Goal: Task Accomplishment & Management: Complete application form

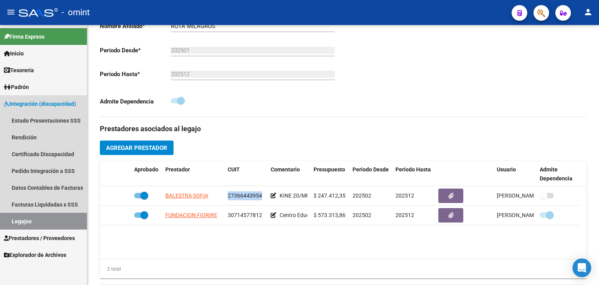
click at [28, 219] on link "Legajos" at bounding box center [43, 221] width 87 height 17
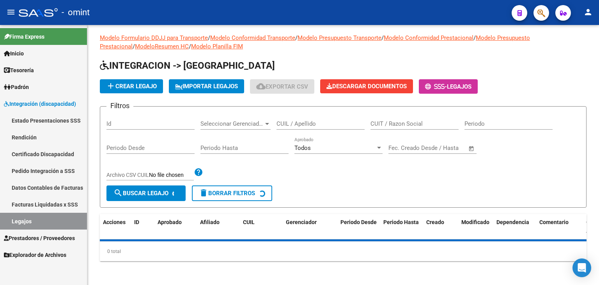
scroll to position [195, 0]
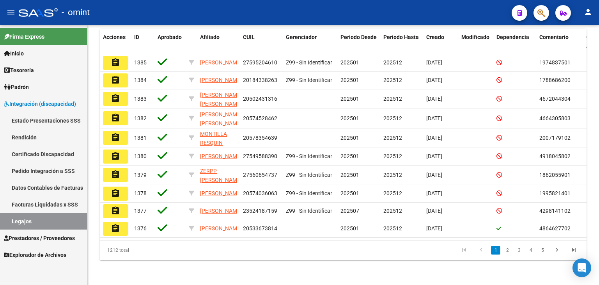
click at [27, 218] on link "Legajos" at bounding box center [43, 221] width 87 height 17
click at [21, 101] on span "Integración (discapacidad)" at bounding box center [40, 103] width 72 height 9
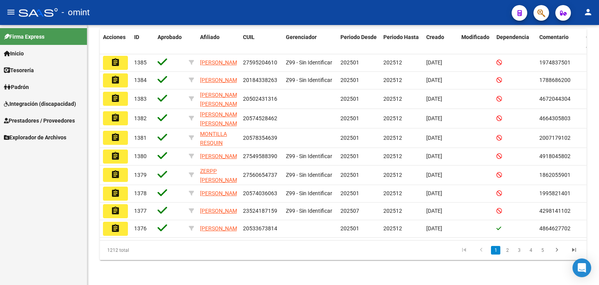
click at [30, 121] on span "Prestadores / Proveedores" at bounding box center [39, 120] width 71 height 9
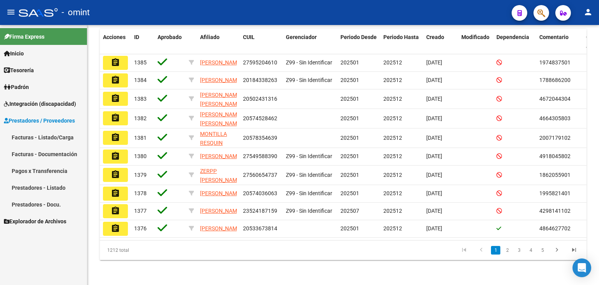
click at [35, 139] on link "Facturas - Listado/Carga" at bounding box center [43, 137] width 87 height 17
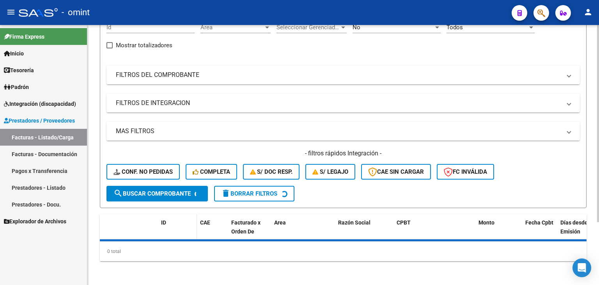
click at [165, 214] on datatable-header-cell "ID" at bounding box center [177, 231] width 39 height 34
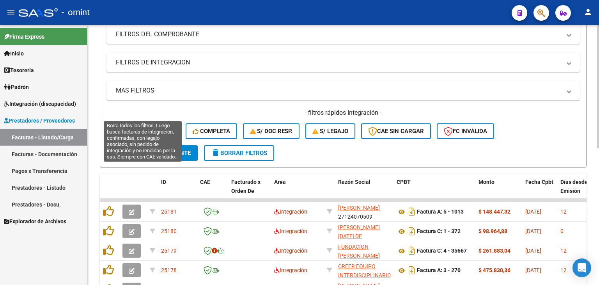
scroll to position [117, 0]
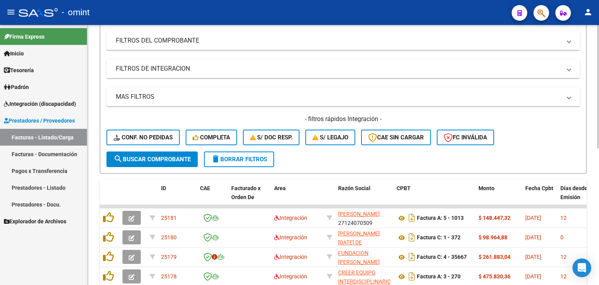
click at [151, 71] on mat-panel-title "FILTROS DE INTEGRACION" at bounding box center [339, 68] width 446 height 9
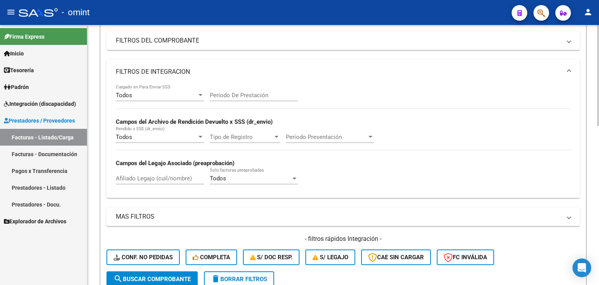
click at [151, 72] on mat-panel-title "FILTROS DE INTEGRACION" at bounding box center [339, 72] width 446 height 9
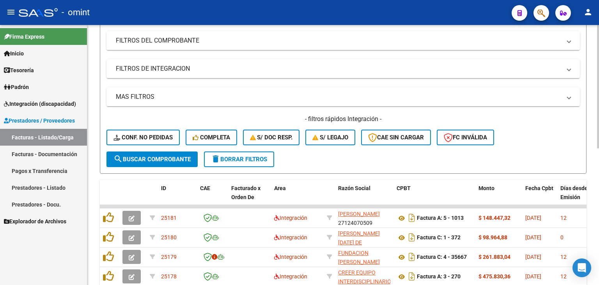
click at [134, 35] on mat-expansion-panel-header "FILTROS DEL COMPROBANTE" at bounding box center [344, 40] width 474 height 19
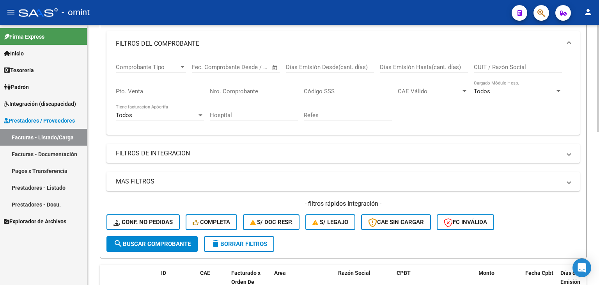
click at [503, 68] on input "CUIT / Razón Social" at bounding box center [518, 67] width 88 height 7
paste input "27319998557"
type input "27319998557"
click at [173, 245] on span "search Buscar Comprobante" at bounding box center [152, 243] width 77 height 7
click at [574, 179] on mat-expansion-panel-header "MAS FILTROS" at bounding box center [344, 181] width 474 height 19
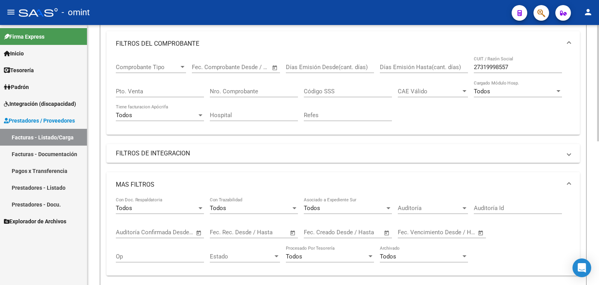
click at [570, 181] on span at bounding box center [569, 184] width 3 height 9
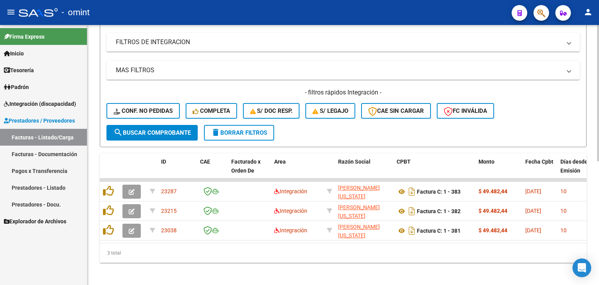
scroll to position [234, 0]
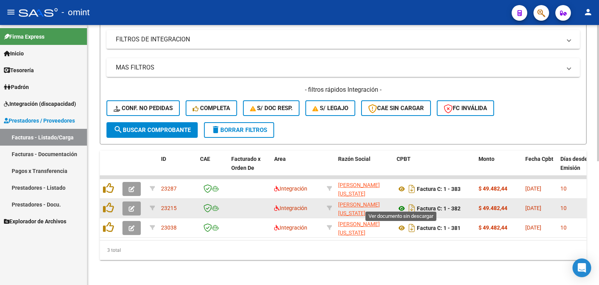
click at [399, 204] on icon at bounding box center [402, 208] width 10 height 9
click at [343, 203] on app-link-go-to "[PERSON_NAME] [US_STATE]" at bounding box center [364, 209] width 52 height 18
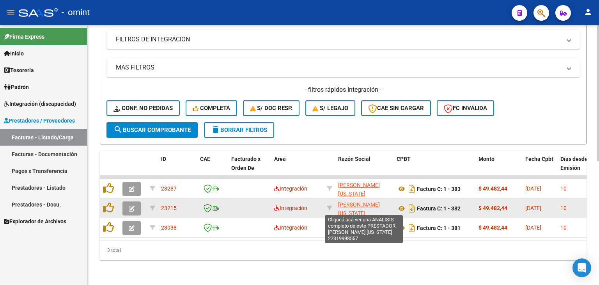
click at [351, 201] on span "[PERSON_NAME] [US_STATE]" at bounding box center [359, 208] width 42 height 15
type textarea "27319998557"
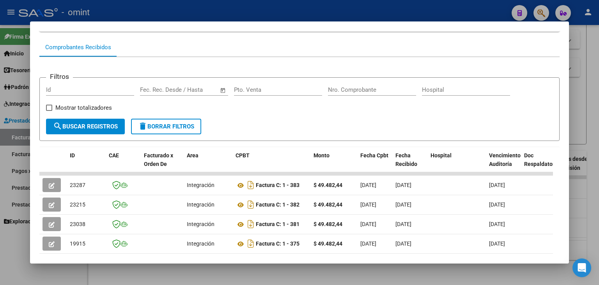
scroll to position [117, 0]
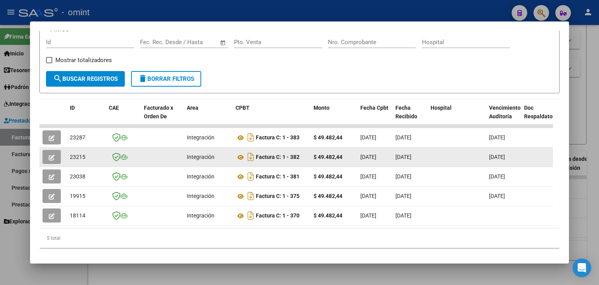
click at [49, 155] on icon "button" at bounding box center [52, 158] width 6 height 6
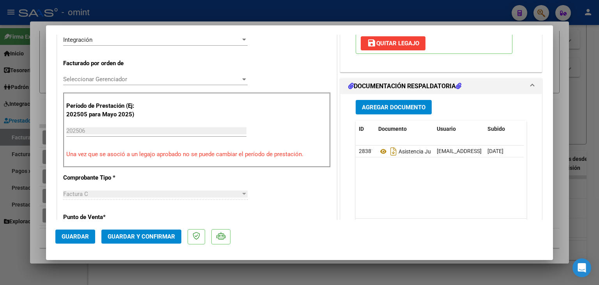
scroll to position [234, 0]
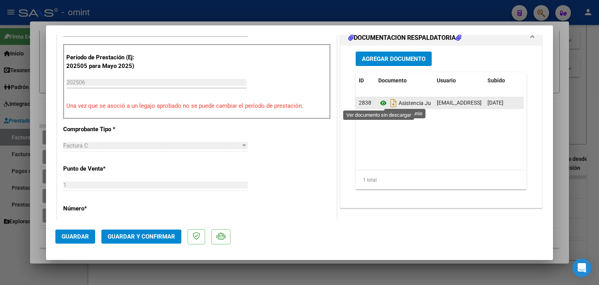
click at [378, 104] on icon at bounding box center [383, 102] width 10 height 9
click at [381, 101] on icon at bounding box center [383, 102] width 10 height 9
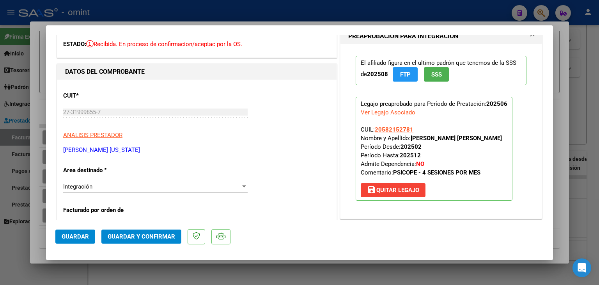
scroll to position [117, 0]
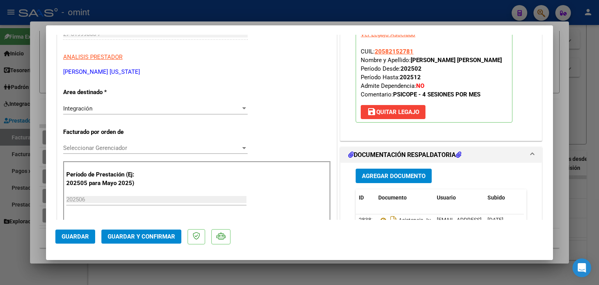
click at [99, 149] on span "Seleccionar Gerenciador" at bounding box center [152, 147] width 178 height 7
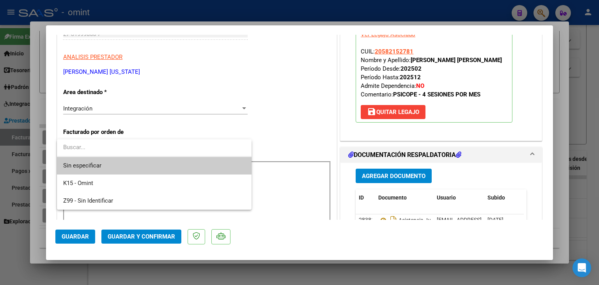
click at [104, 166] on span "Sin especificar" at bounding box center [154, 166] width 182 height 18
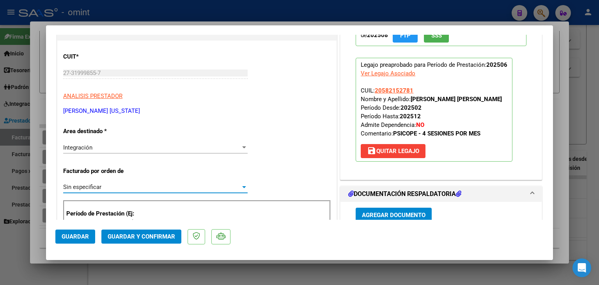
scroll to position [39, 0]
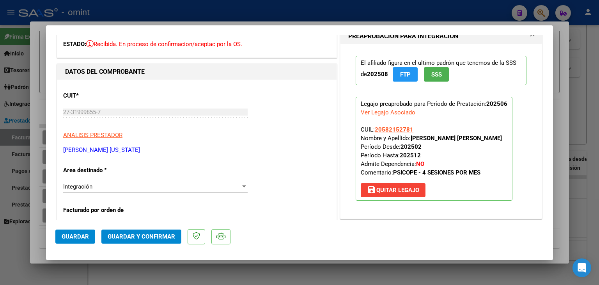
click at [131, 235] on span "Guardar y Confirmar" at bounding box center [142, 236] width 68 height 7
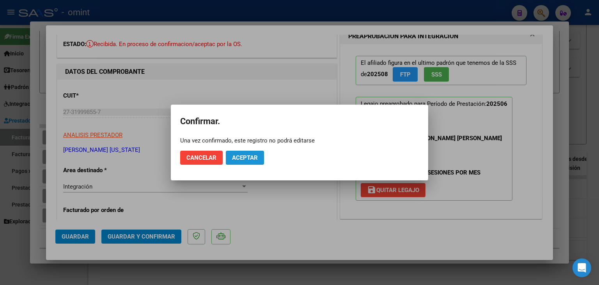
click at [238, 153] on button "Aceptar" at bounding box center [245, 158] width 38 height 14
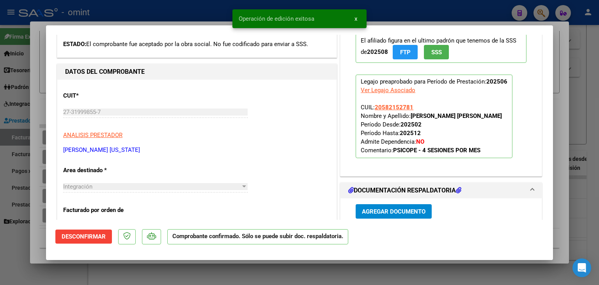
type input "$ 0,00"
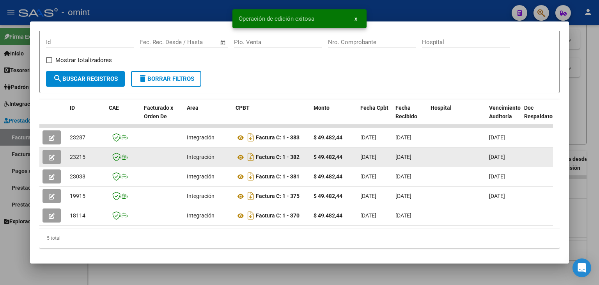
click at [76, 157] on span "23215" at bounding box center [78, 157] width 16 height 6
copy span "23215"
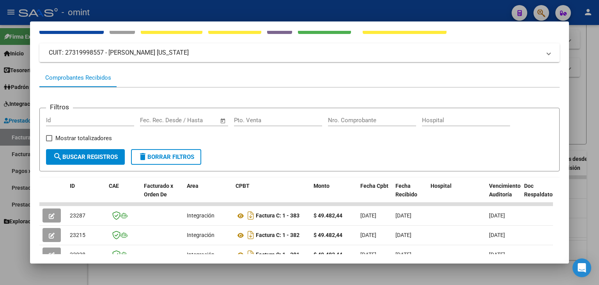
scroll to position [0, 0]
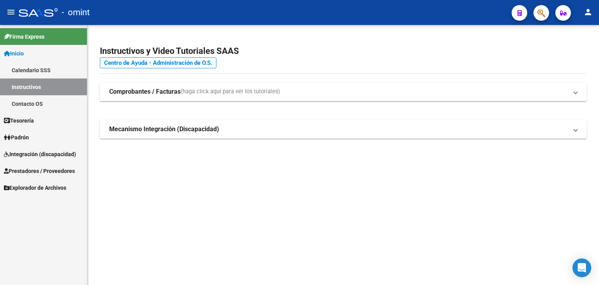
click at [30, 171] on span "Prestadores / Proveedores" at bounding box center [39, 171] width 71 height 9
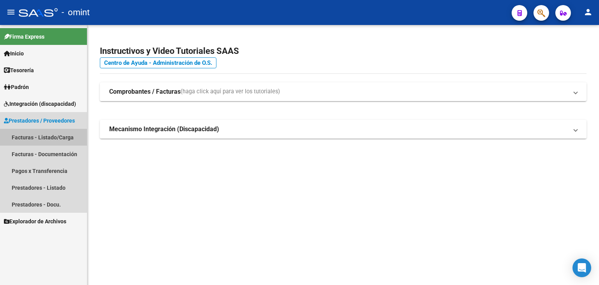
click at [35, 136] on link "Facturas - Listado/Carga" at bounding box center [43, 137] width 87 height 17
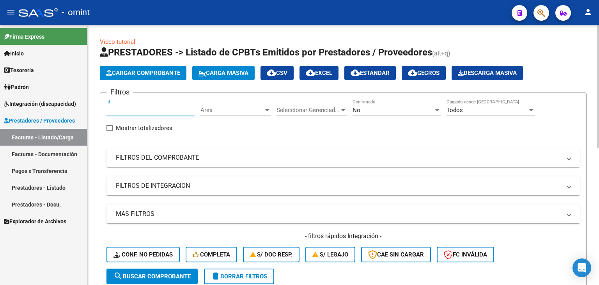
drag, startPoint x: 132, startPoint y: 108, endPoint x: 130, endPoint y: 169, distance: 60.5
click at [131, 108] on input "Id" at bounding box center [151, 110] width 88 height 7
paste input "23215"
type input "23215"
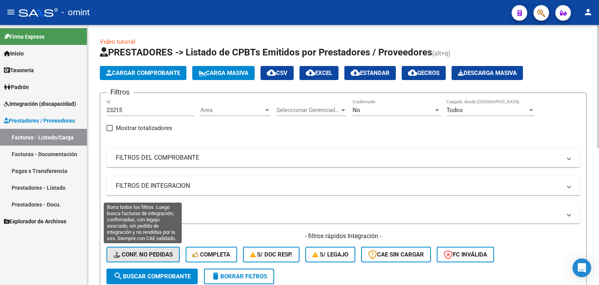
click at [154, 258] on button "Conf. no pedidas" at bounding box center [143, 255] width 73 height 16
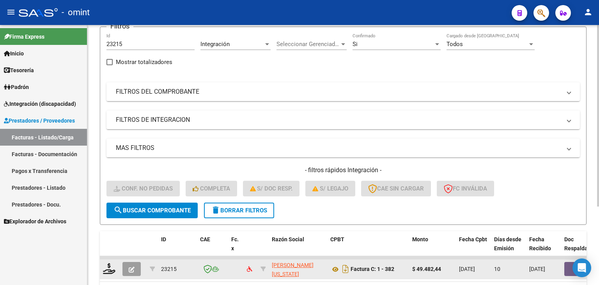
scroll to position [78, 0]
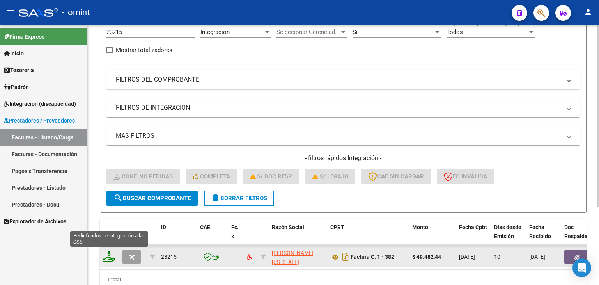
click at [104, 256] on icon at bounding box center [109, 256] width 12 height 11
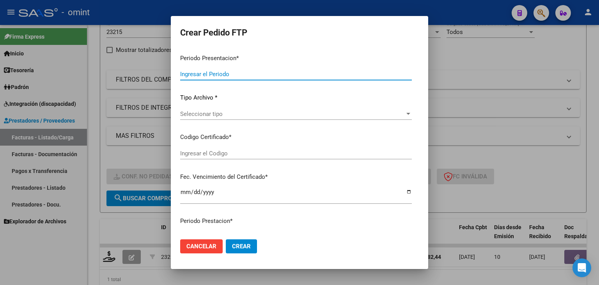
type input "202509"
type input "202506"
type input "$ 49.482,44"
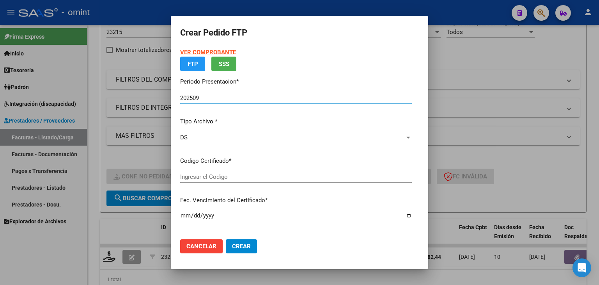
type input "3416719437"
type input "2029-09-16"
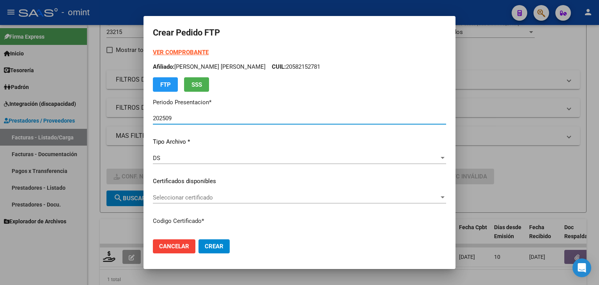
click at [188, 196] on span "Seleccionar certificado" at bounding box center [296, 197] width 286 height 7
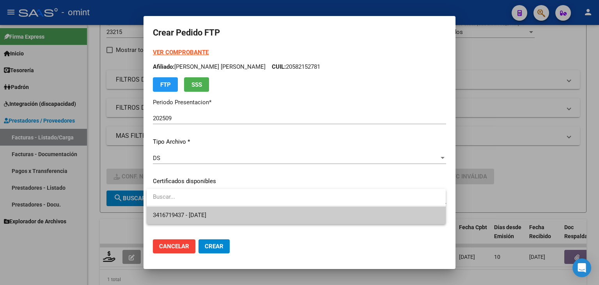
click at [190, 218] on span "3416719437 - 2029-09-16" at bounding box center [179, 214] width 53 height 7
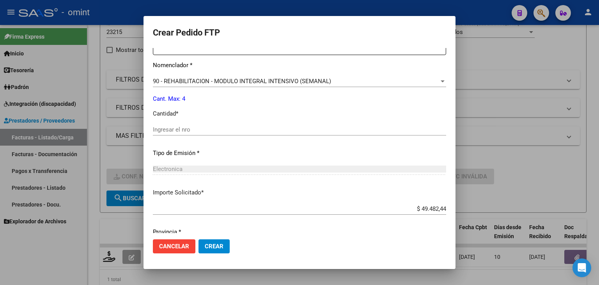
scroll to position [312, 0]
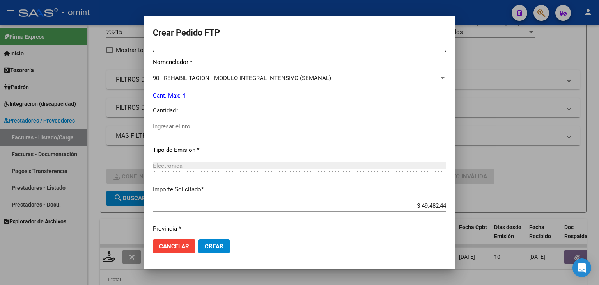
click at [199, 128] on input "Ingresar el nro" at bounding box center [299, 126] width 293 height 7
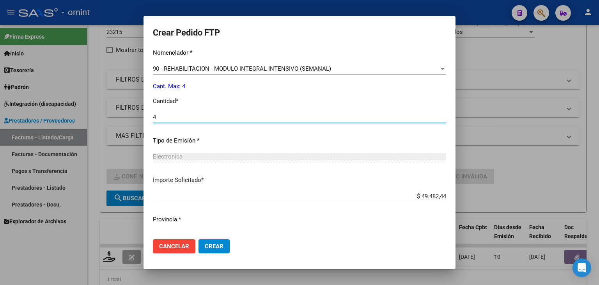
scroll to position [337, 0]
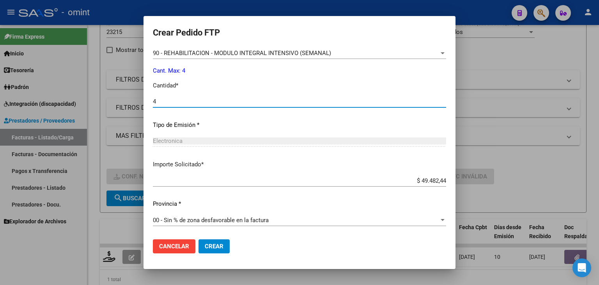
type input "4"
click at [215, 245] on span "Crear" at bounding box center [214, 246] width 19 height 7
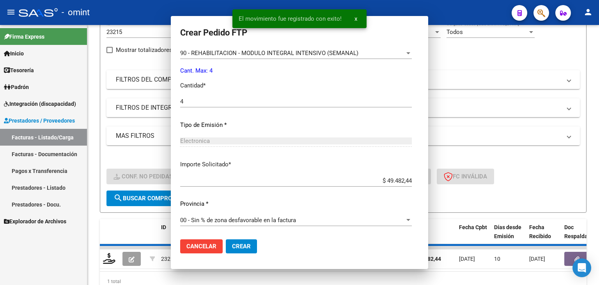
scroll to position [0, 0]
